Goal: Consume media (video, audio)

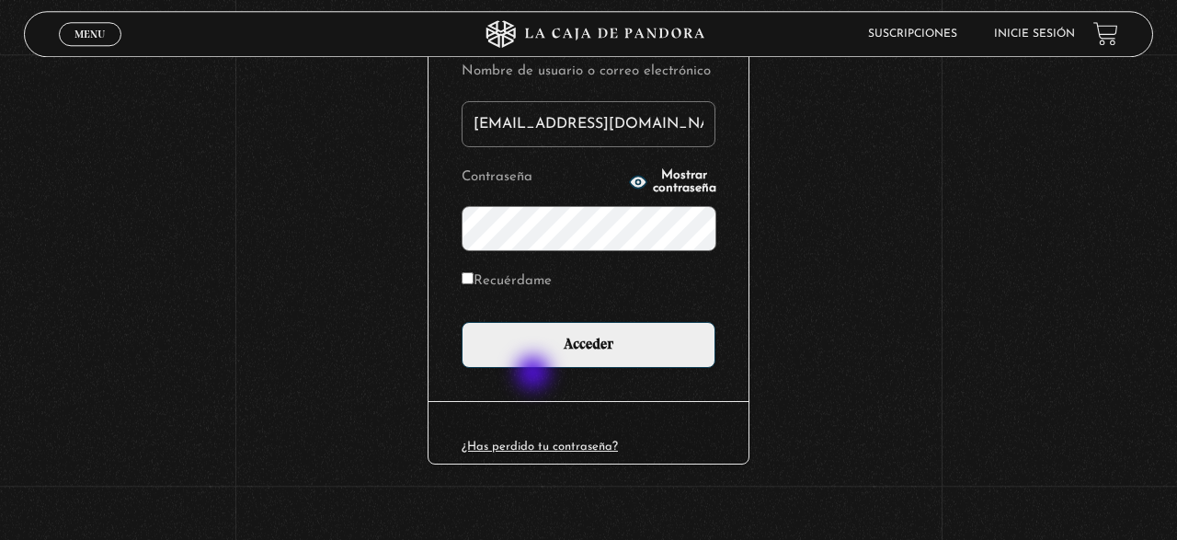
scroll to position [257, 0]
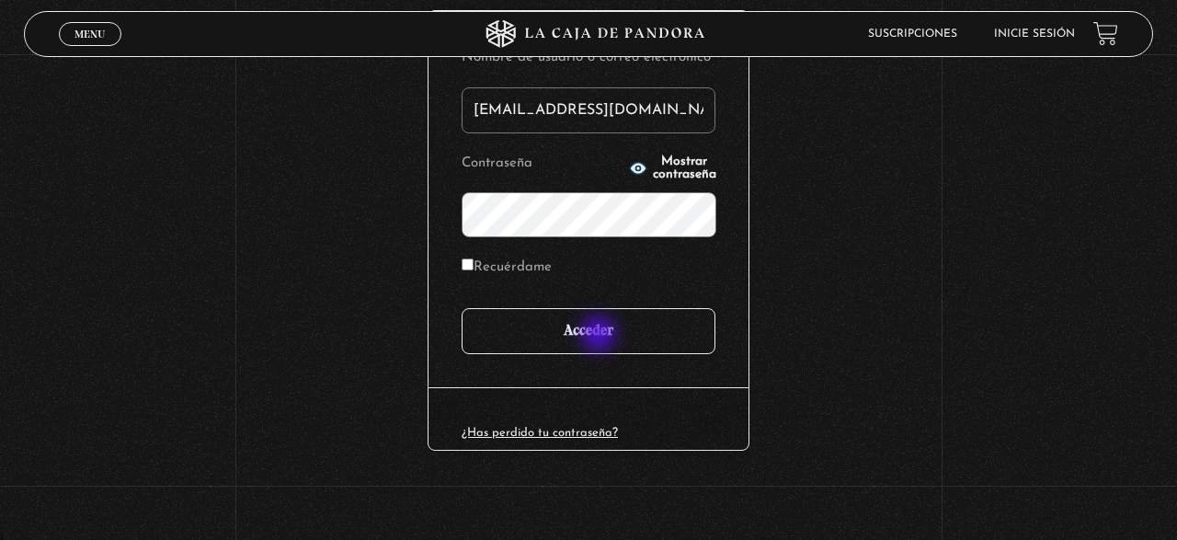
click at [601, 336] on input "Acceder" at bounding box center [589, 331] width 254 height 46
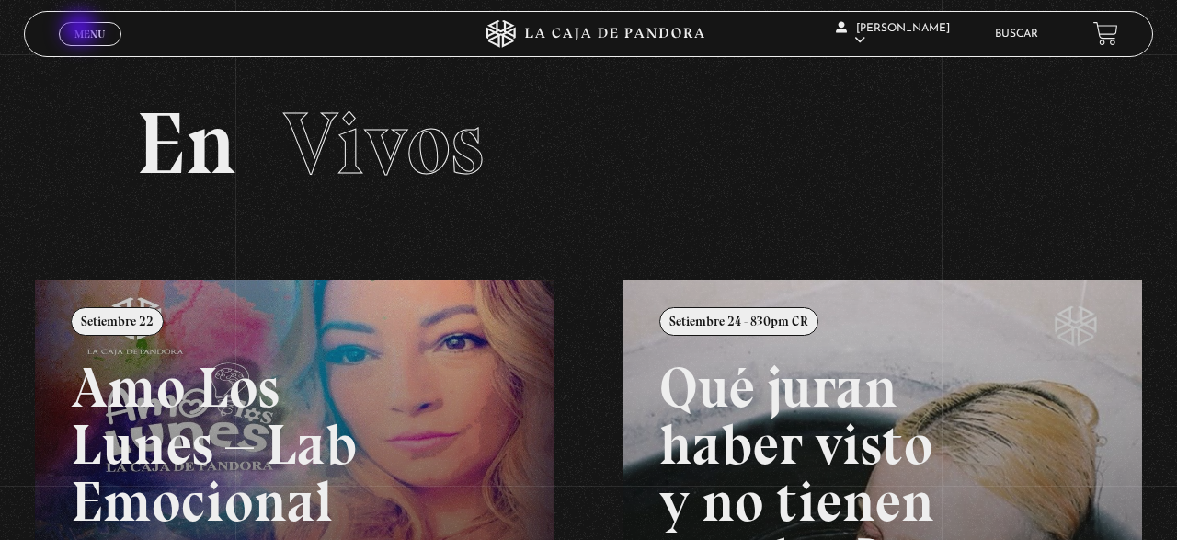
click at [82, 30] on span "Menu" at bounding box center [90, 34] width 30 height 11
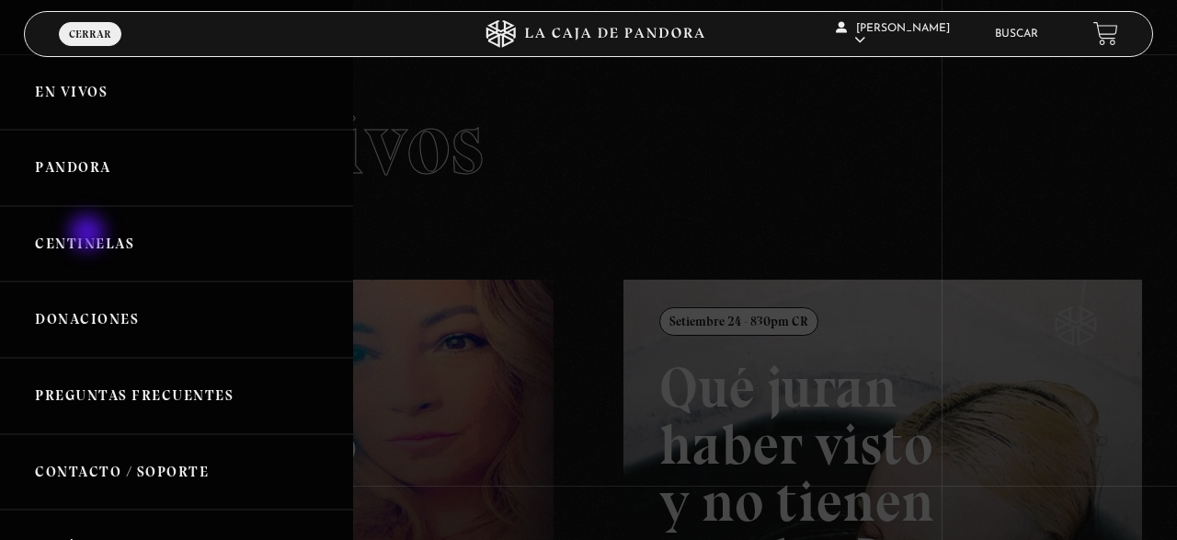
click at [89, 235] on link "Centinelas" at bounding box center [176, 244] width 353 height 76
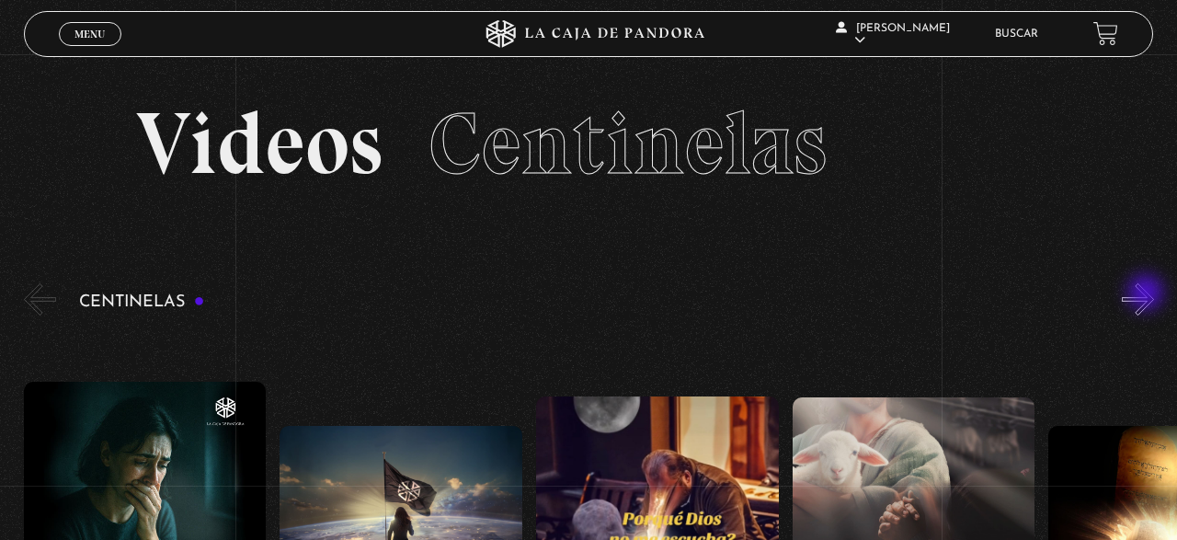
click at [1148, 294] on button "»" at bounding box center [1138, 299] width 32 height 32
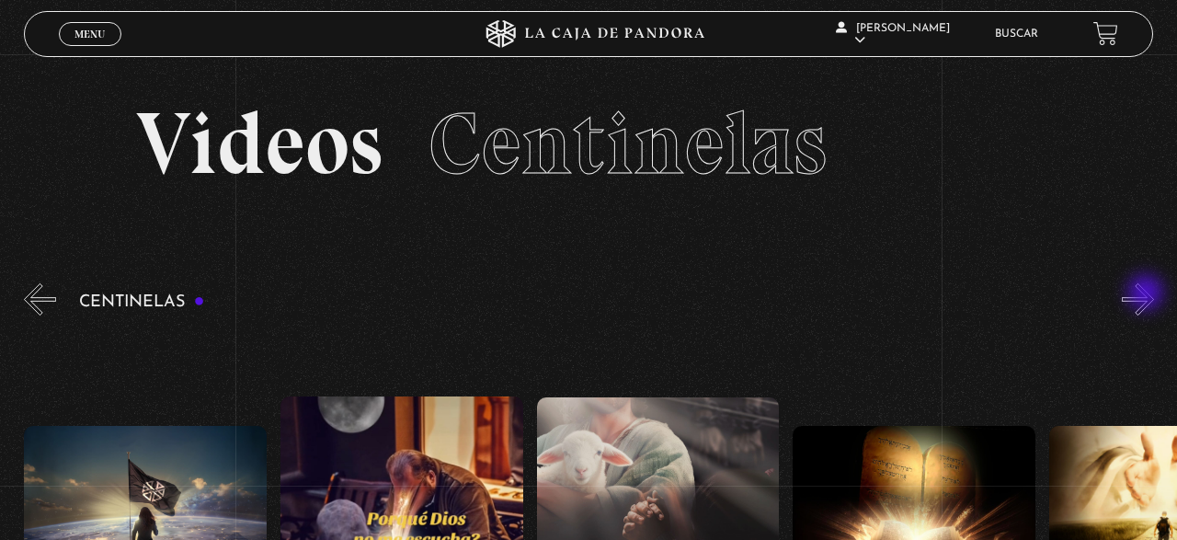
click at [1147, 293] on button "»" at bounding box center [1138, 299] width 32 height 32
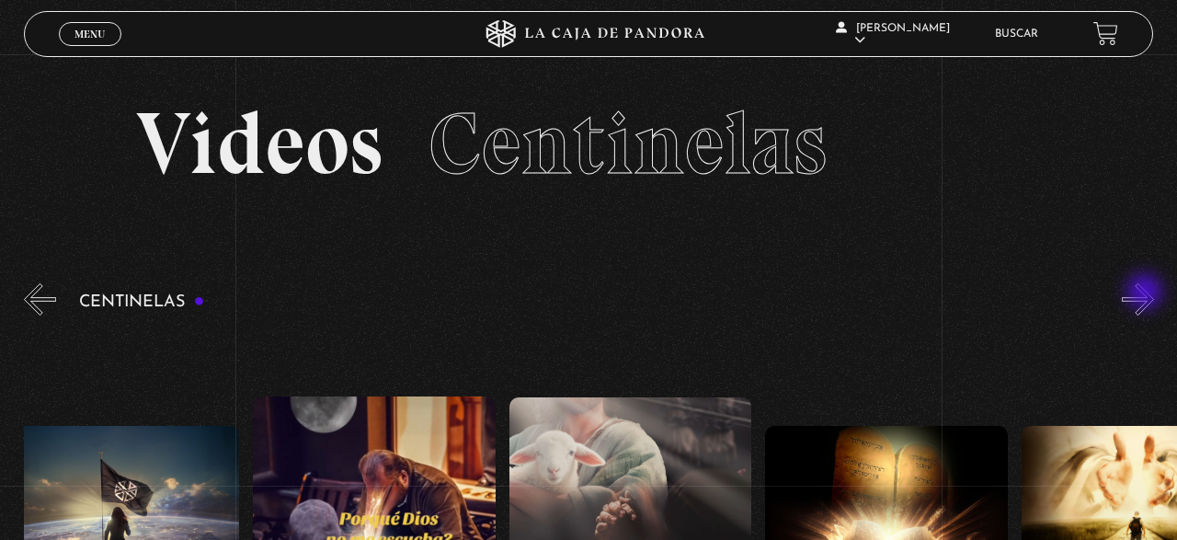
click at [1147, 293] on button "»" at bounding box center [1138, 299] width 32 height 32
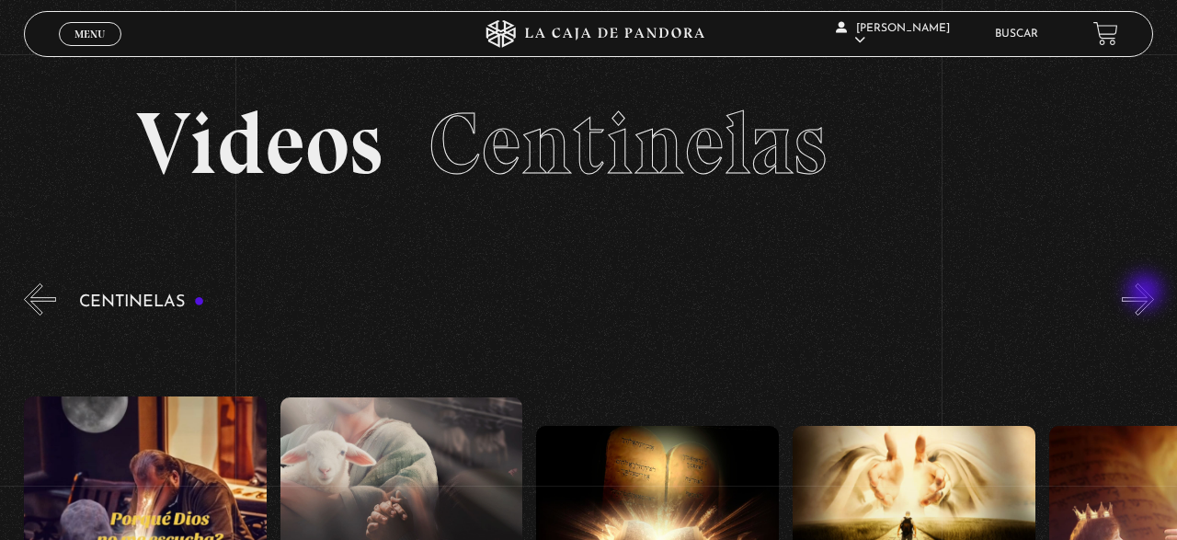
click at [1147, 293] on button "»" at bounding box center [1138, 299] width 32 height 32
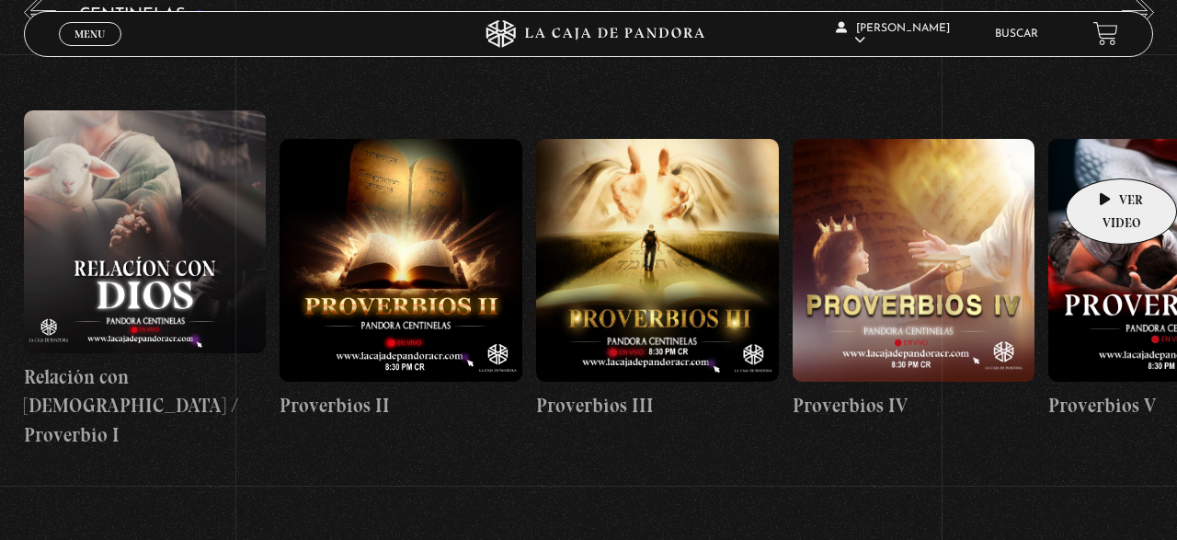
scroll to position [191, 0]
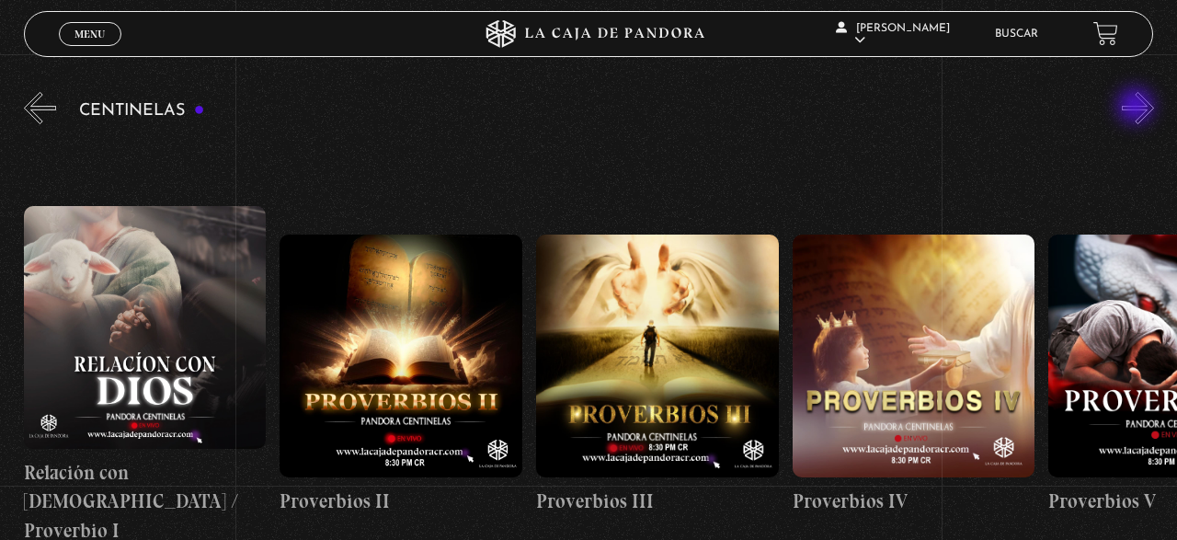
click at [1138, 108] on button "»" at bounding box center [1138, 108] width 32 height 32
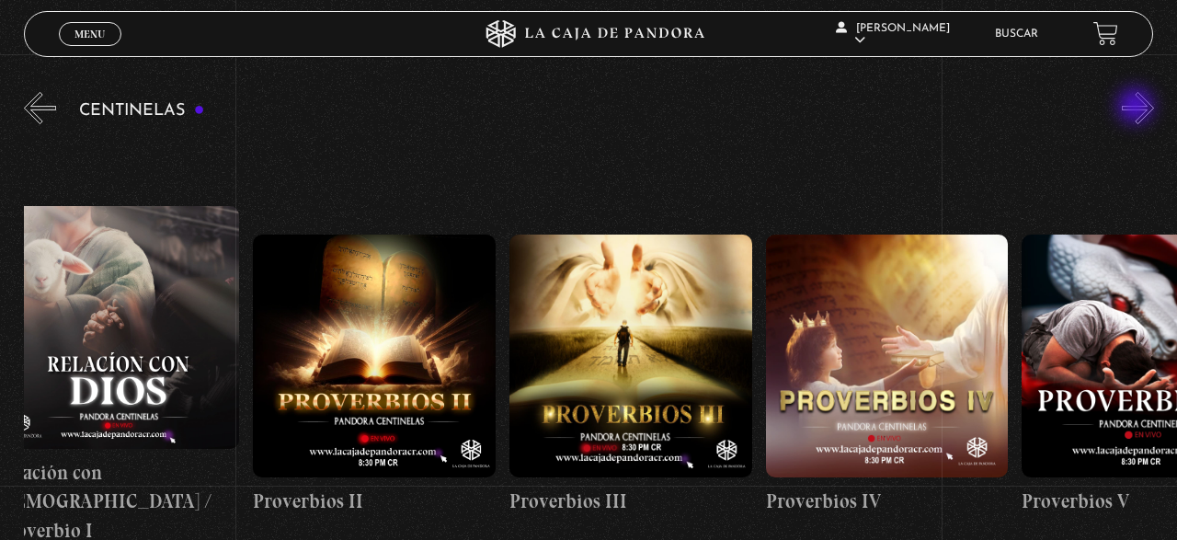
click at [1138, 108] on button "»" at bounding box center [1138, 108] width 32 height 32
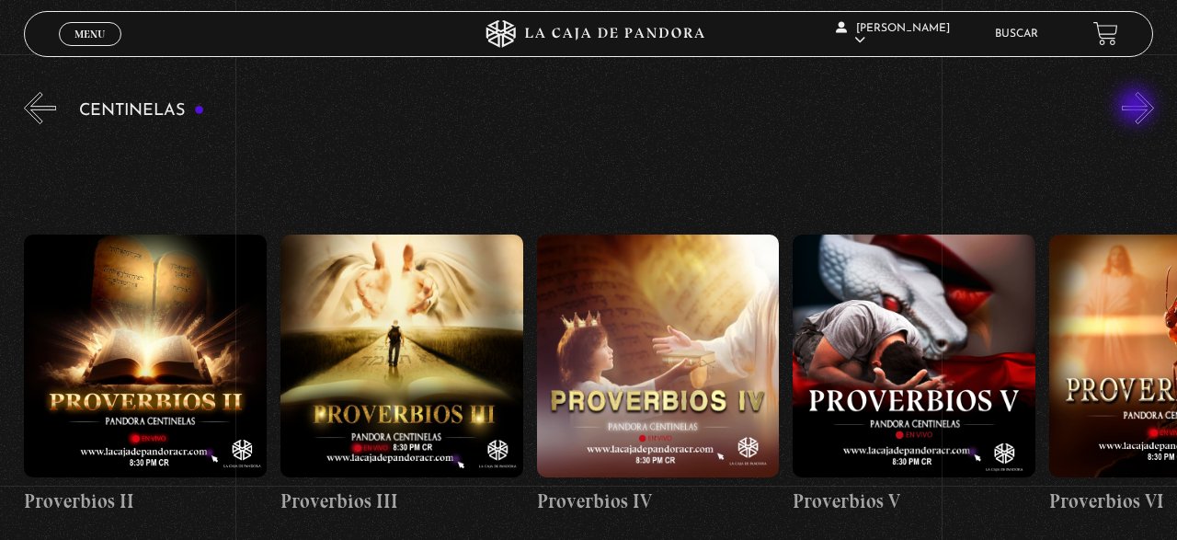
click at [1138, 108] on button "»" at bounding box center [1138, 108] width 32 height 32
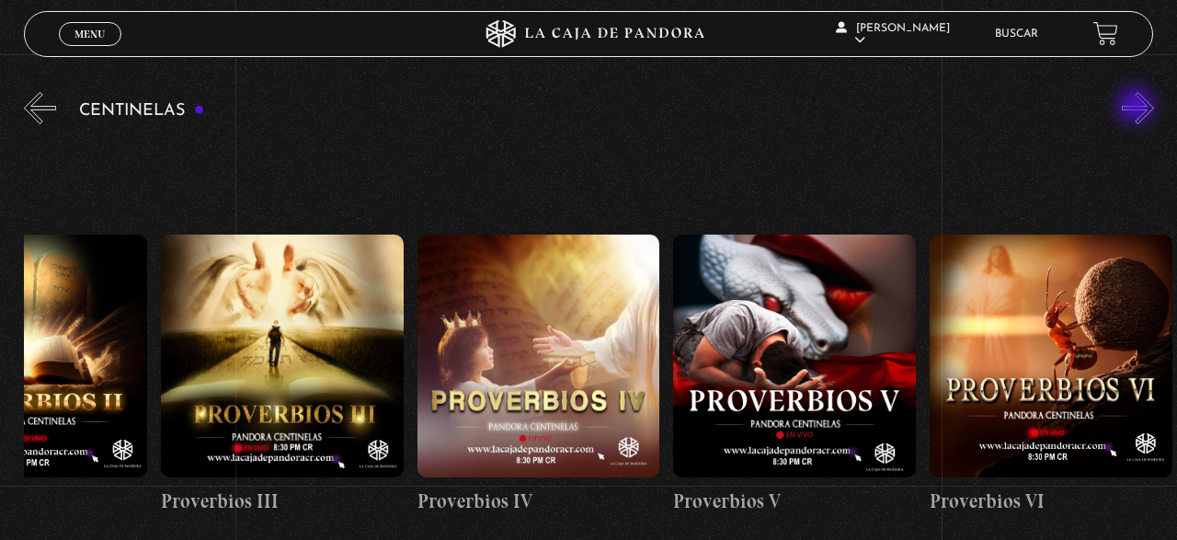
click at [1138, 108] on button "»" at bounding box center [1138, 108] width 32 height 32
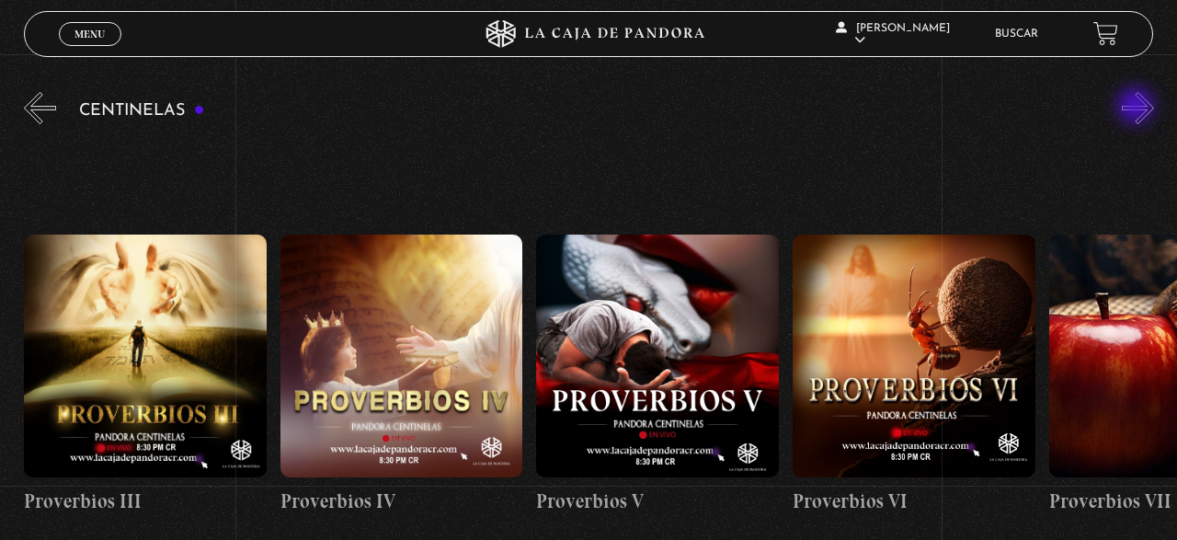
click at [1138, 108] on button "»" at bounding box center [1138, 108] width 32 height 32
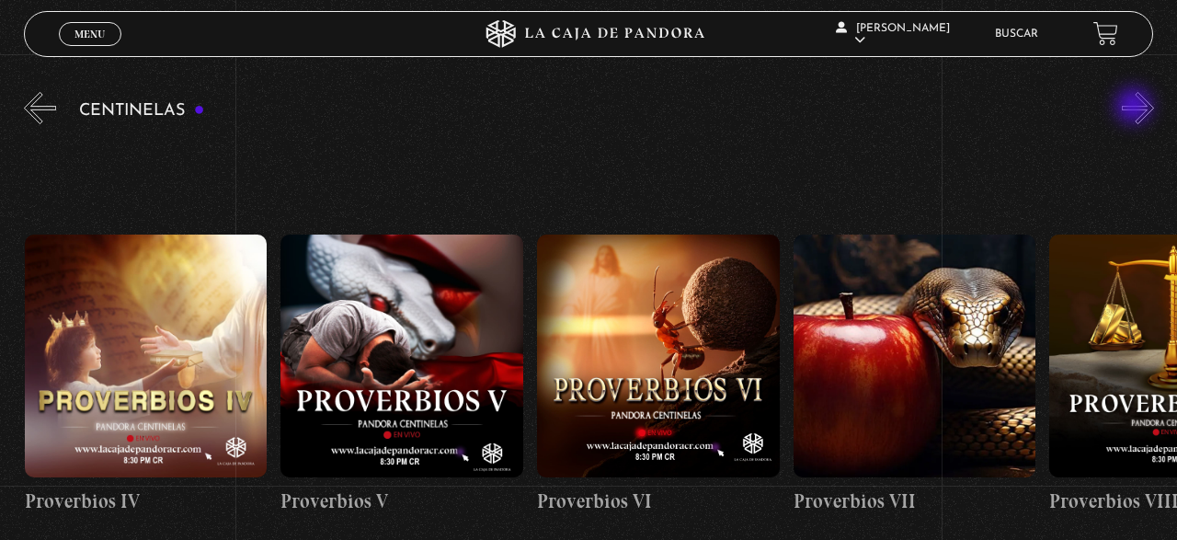
click at [1136, 108] on button "»" at bounding box center [1138, 108] width 32 height 32
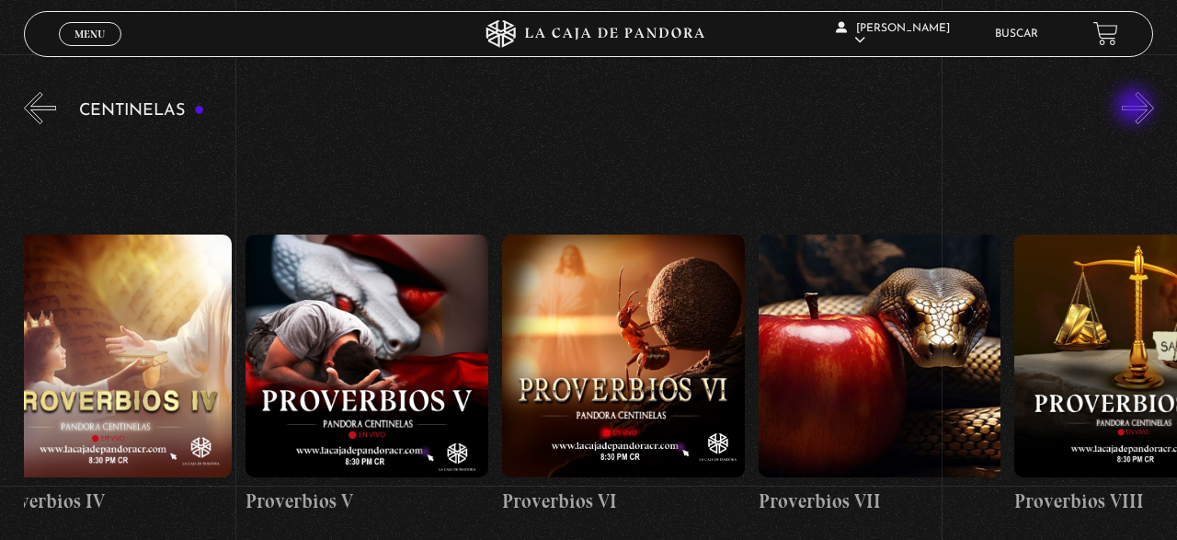
click at [1136, 108] on button "»" at bounding box center [1138, 108] width 32 height 32
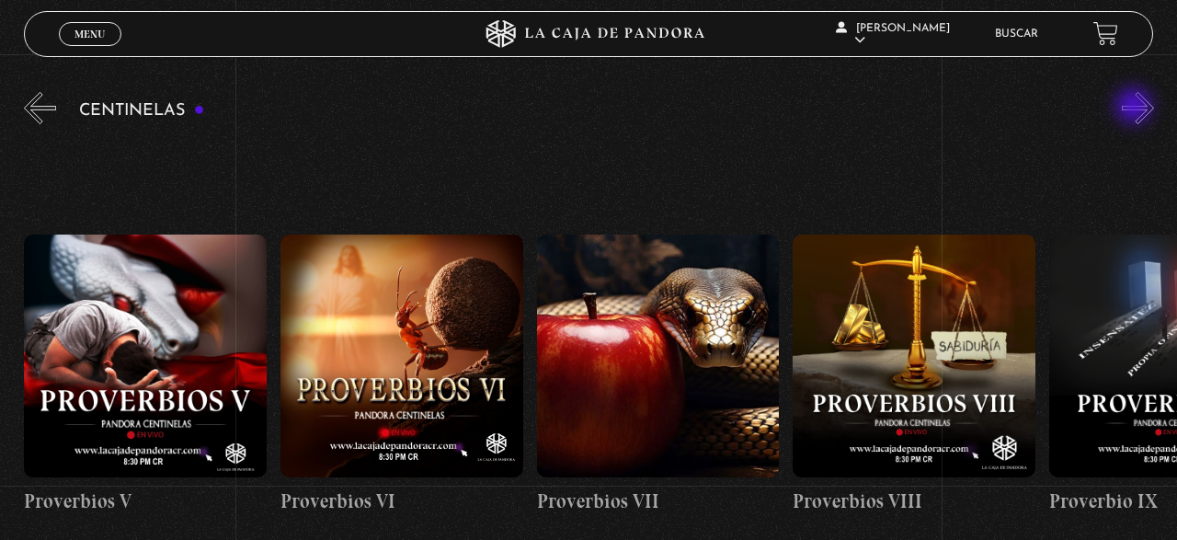
click at [1136, 108] on button "»" at bounding box center [1138, 108] width 32 height 32
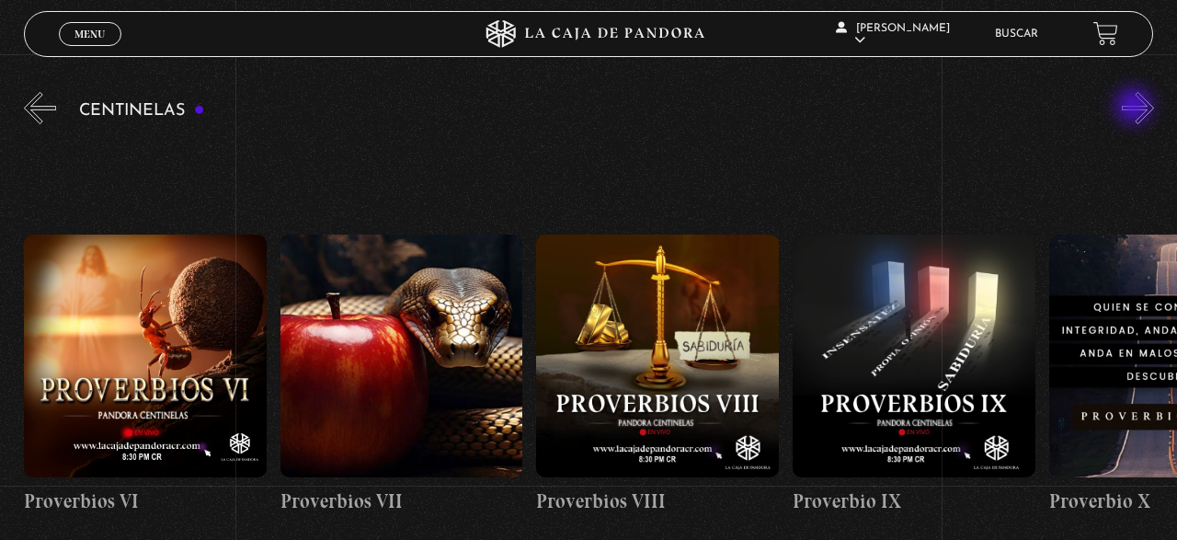
click at [1136, 108] on button "»" at bounding box center [1138, 108] width 32 height 32
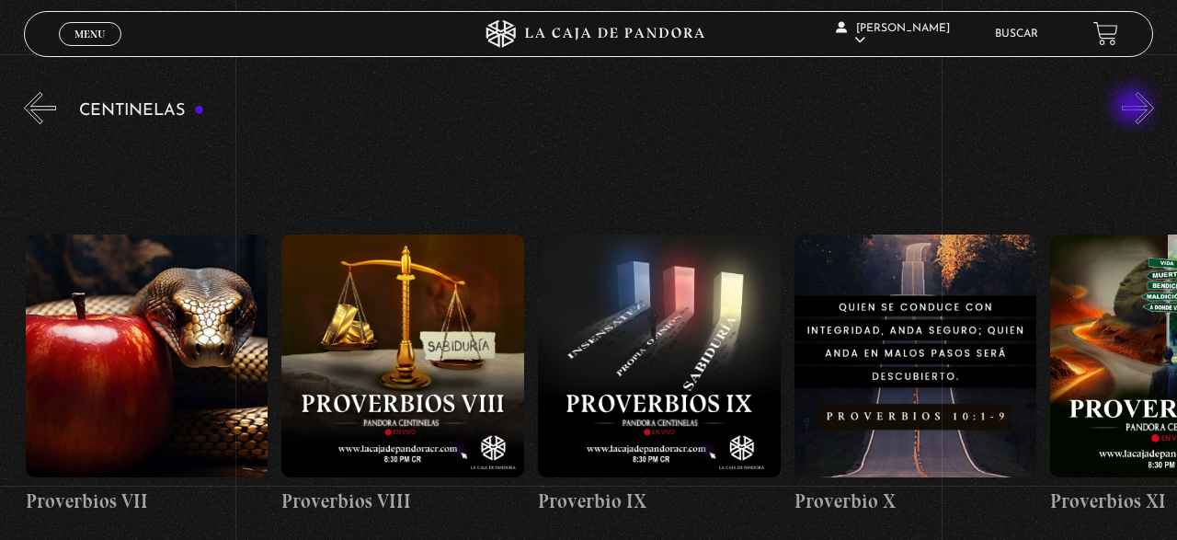
click at [1134, 109] on button "»" at bounding box center [1138, 108] width 32 height 32
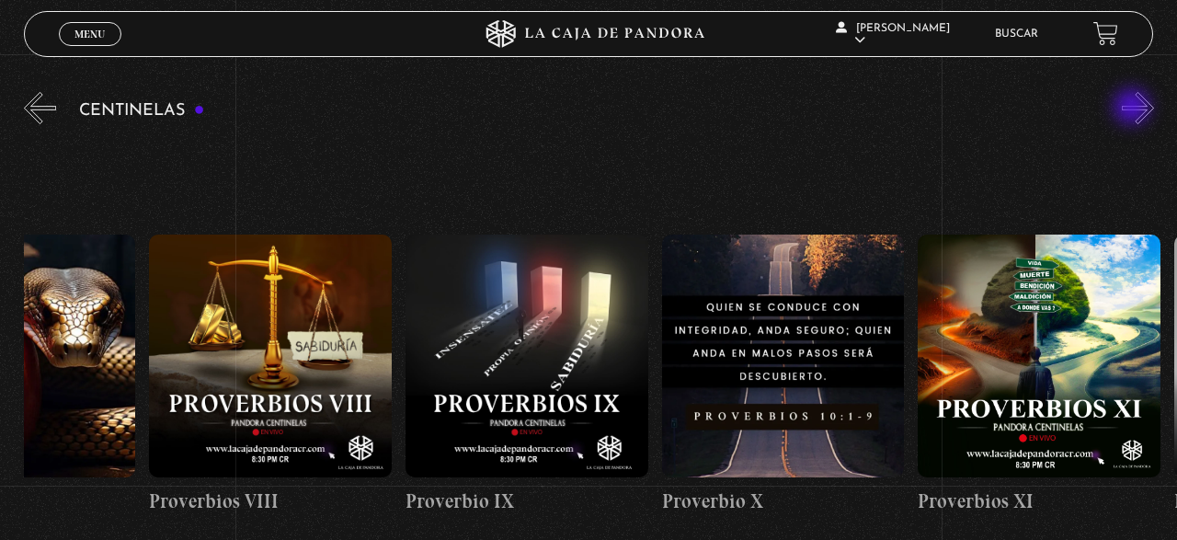
click at [1134, 109] on button "»" at bounding box center [1138, 108] width 32 height 32
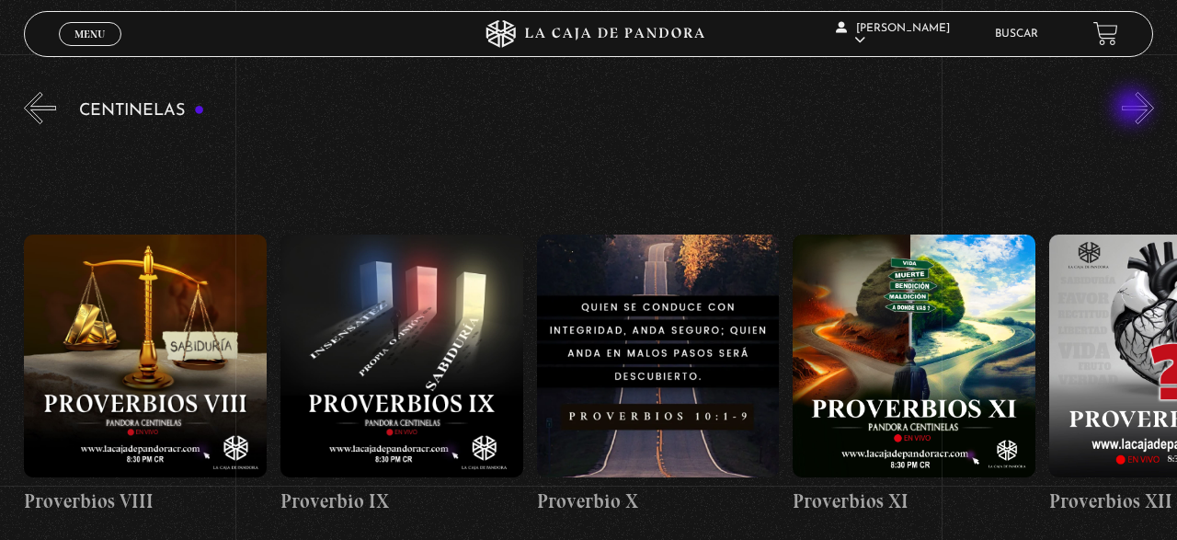
click at [1134, 109] on button "»" at bounding box center [1138, 108] width 32 height 32
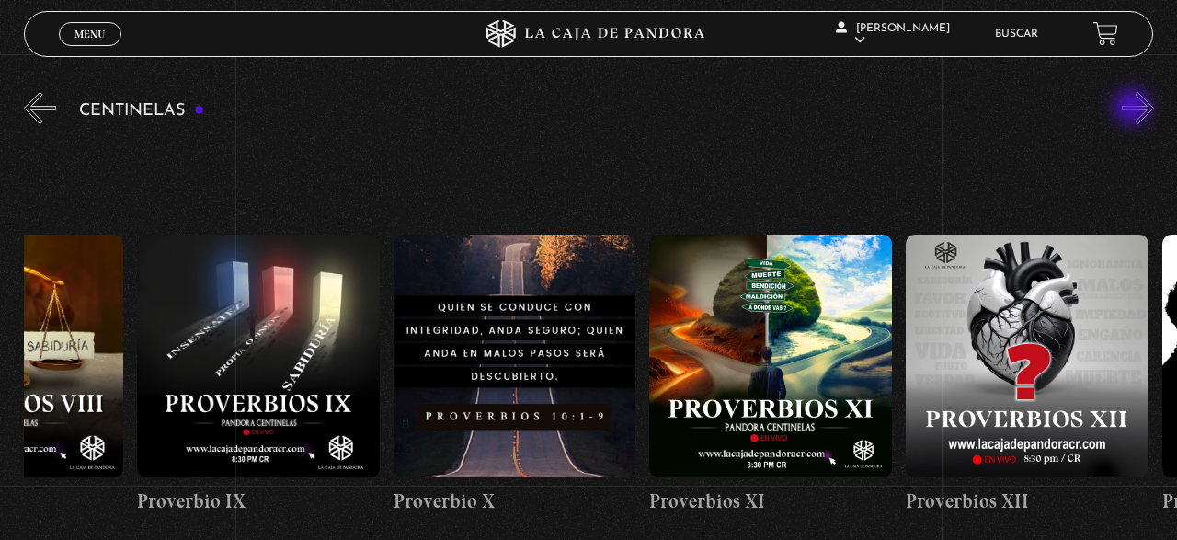
click at [1130, 110] on button "»" at bounding box center [1138, 108] width 32 height 32
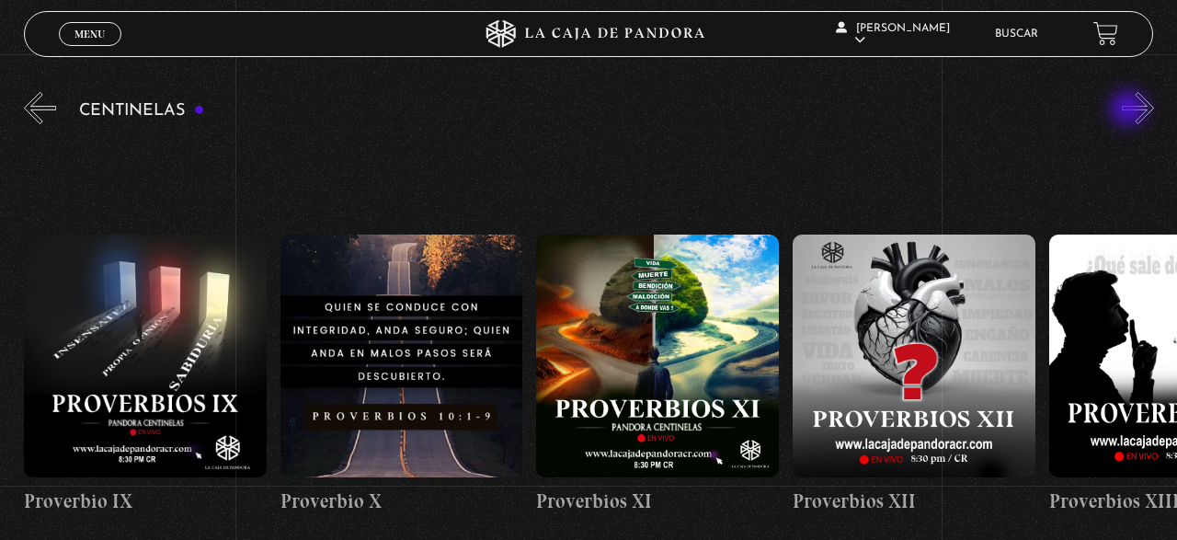
click at [1130, 110] on button "»" at bounding box center [1138, 108] width 32 height 32
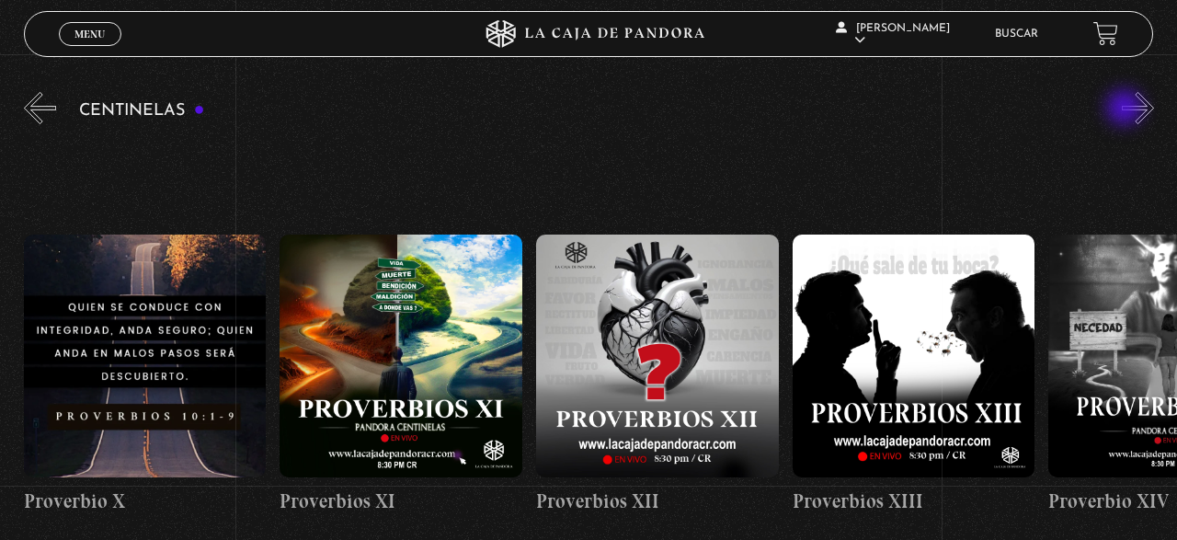
click at [1129, 104] on button "»" at bounding box center [1138, 108] width 32 height 32
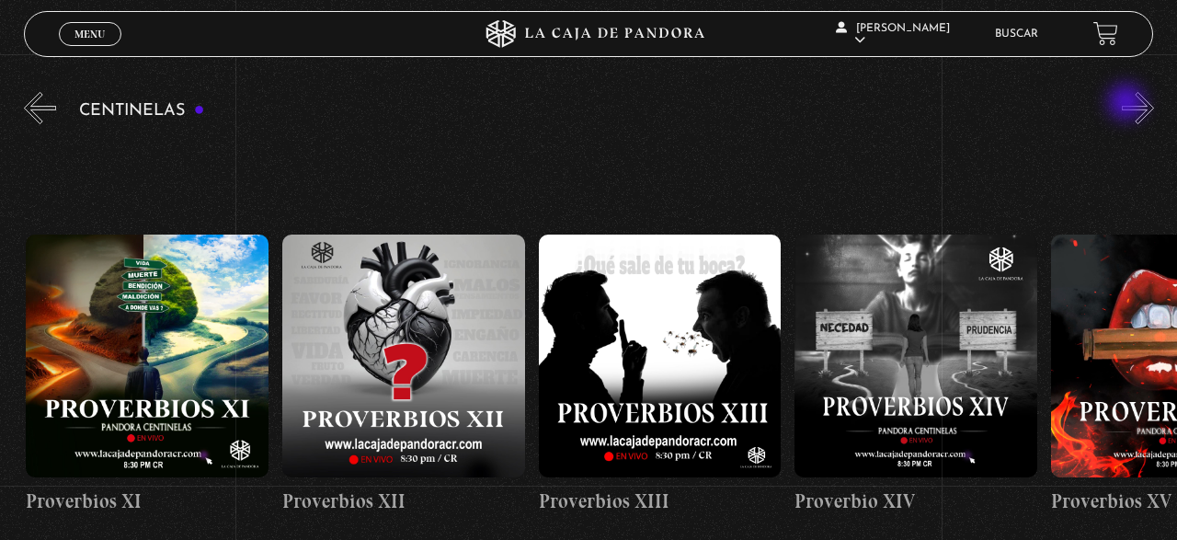
click at [1129, 104] on button "»" at bounding box center [1138, 108] width 32 height 32
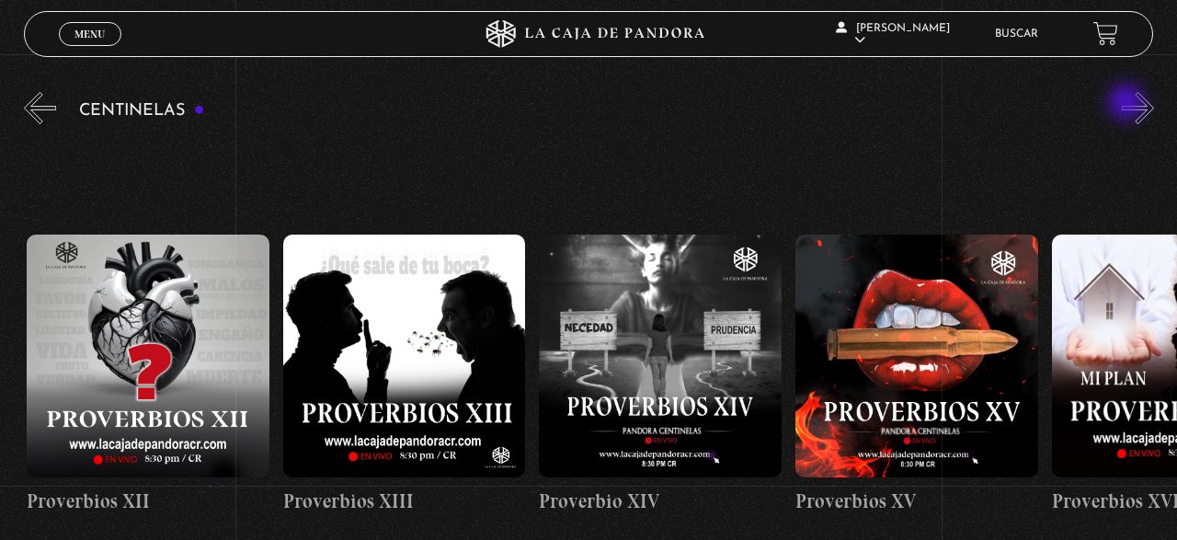
click at [1129, 104] on button "»" at bounding box center [1138, 108] width 32 height 32
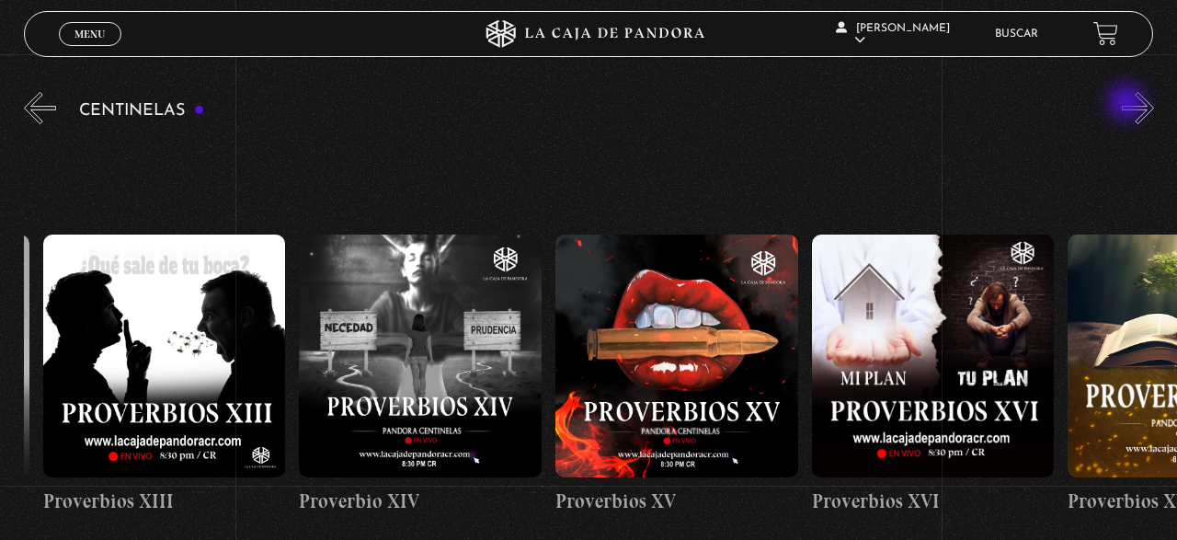
click at [1129, 104] on button "»" at bounding box center [1138, 108] width 32 height 32
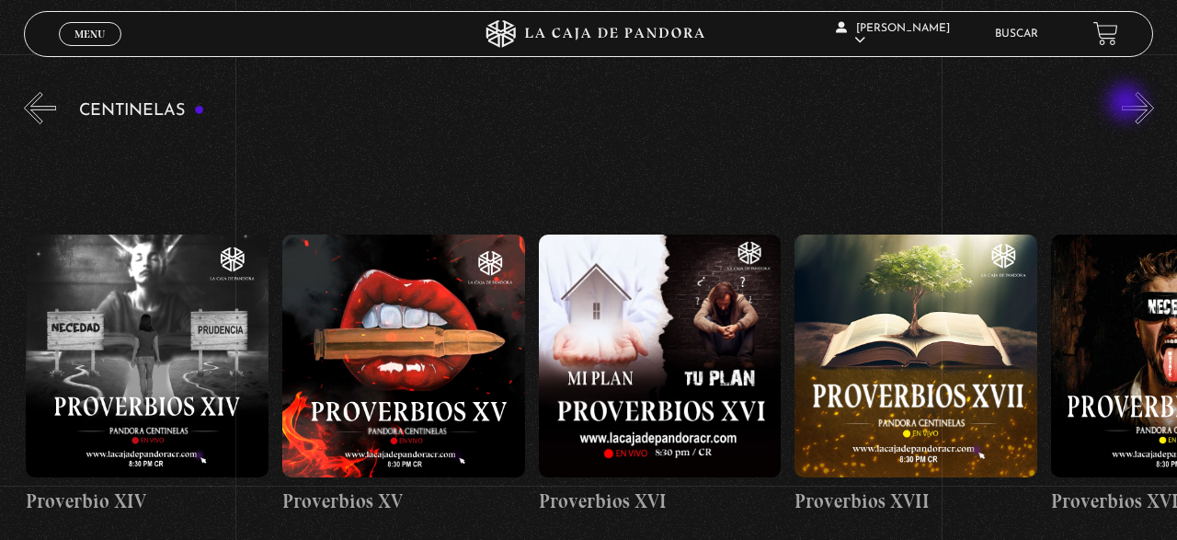
click at [1129, 104] on button "»" at bounding box center [1138, 108] width 32 height 32
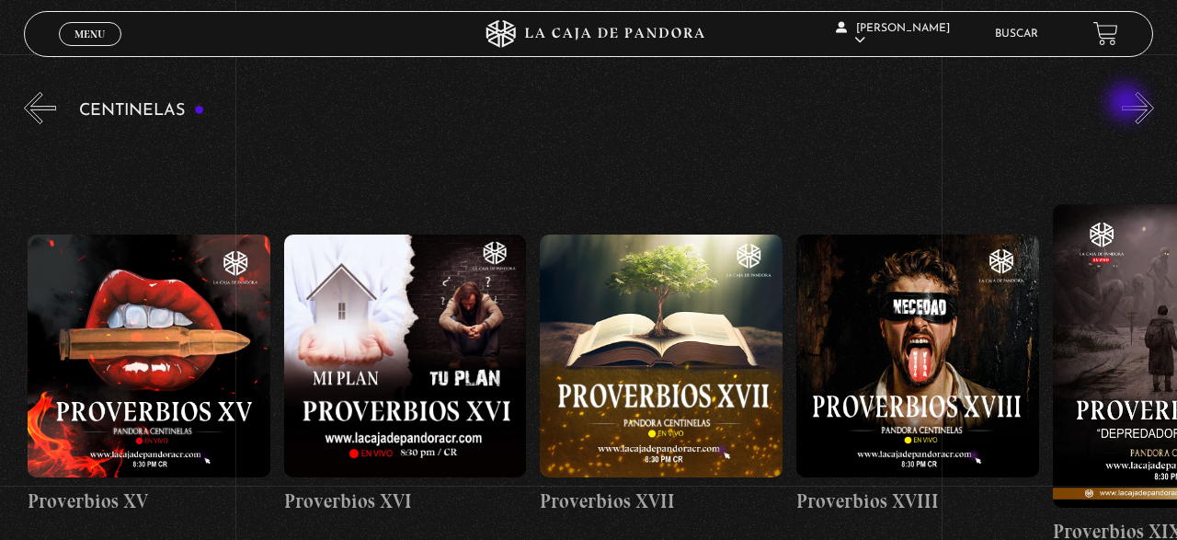
click at [1129, 104] on button "»" at bounding box center [1138, 108] width 32 height 32
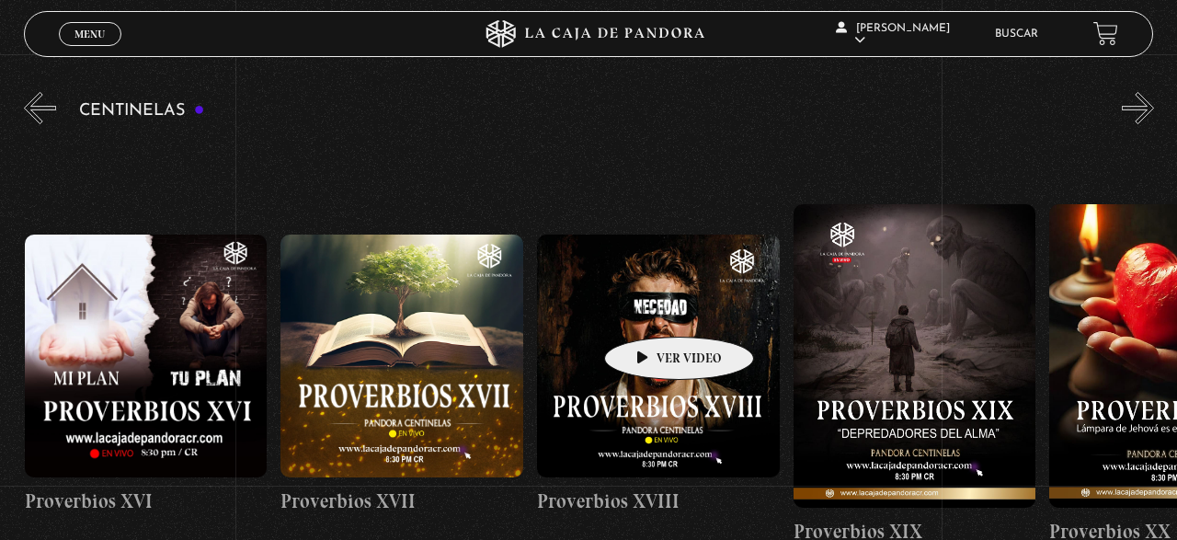
click at [650, 309] on figure at bounding box center [658, 356] width 243 height 243
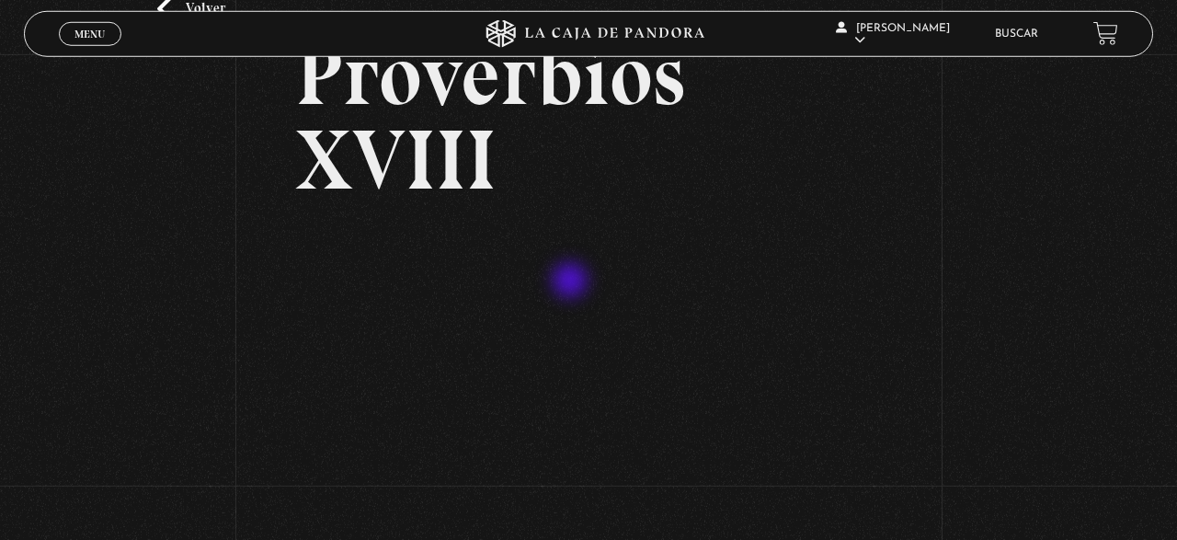
scroll to position [191, 0]
